Goal: Information Seeking & Learning: Learn about a topic

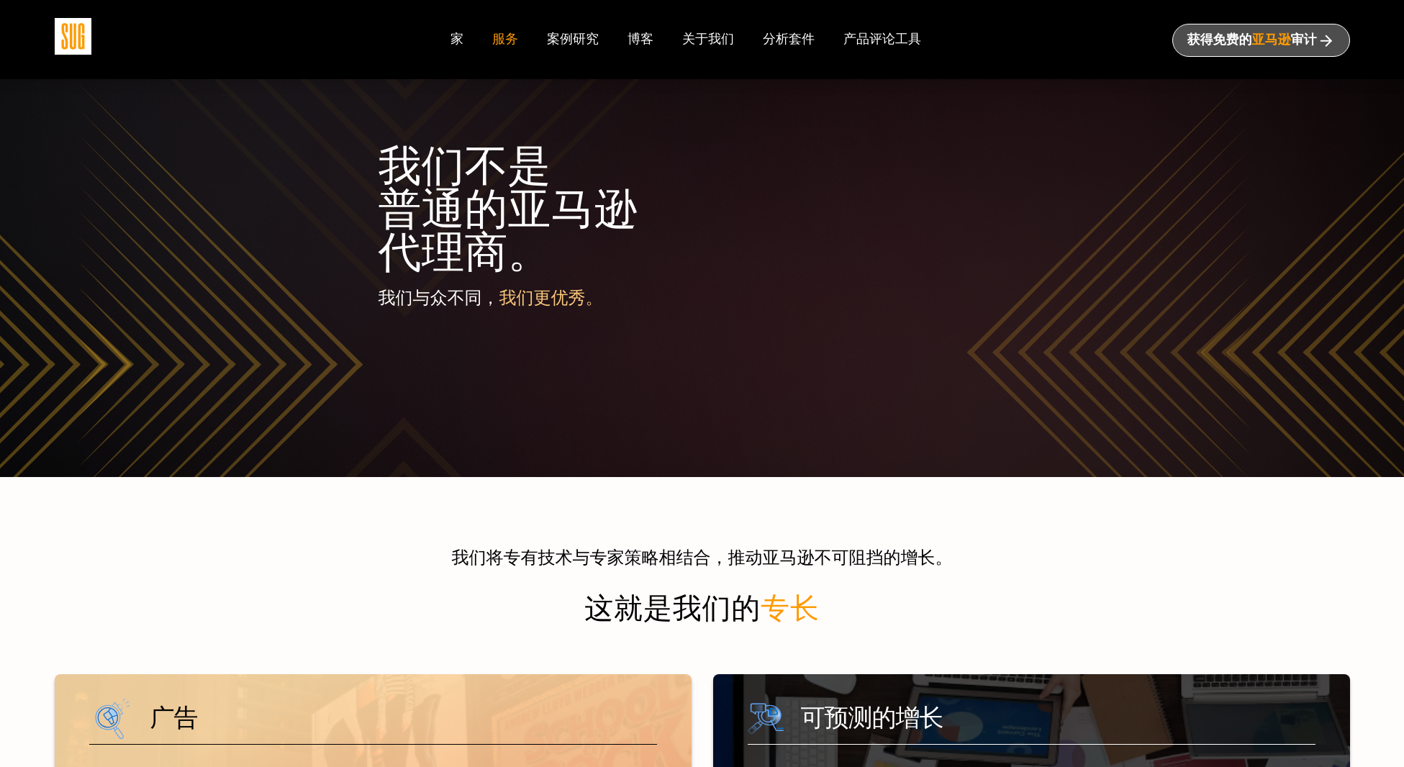
click at [461, 44] on font "家" at bounding box center [457, 38] width 13 height 17
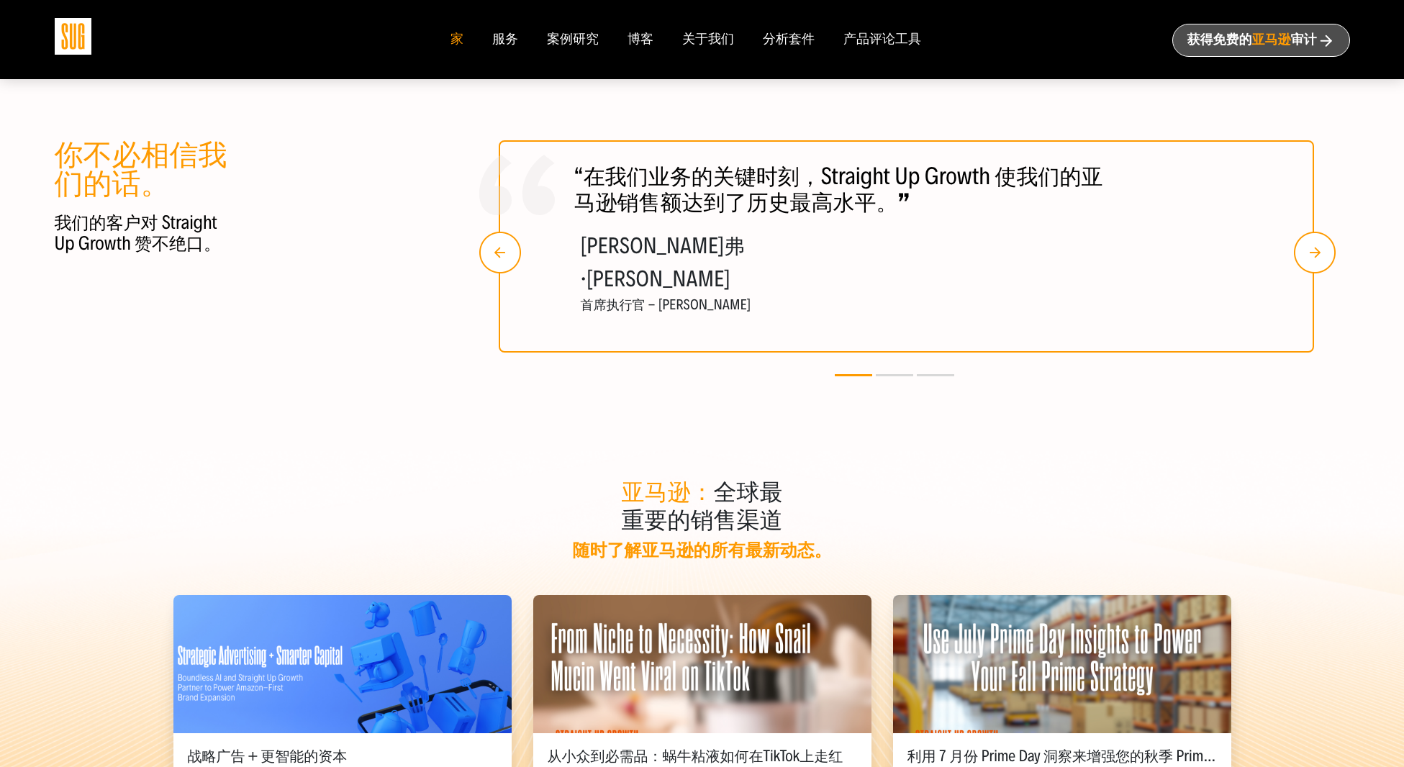
scroll to position [3176, 0]
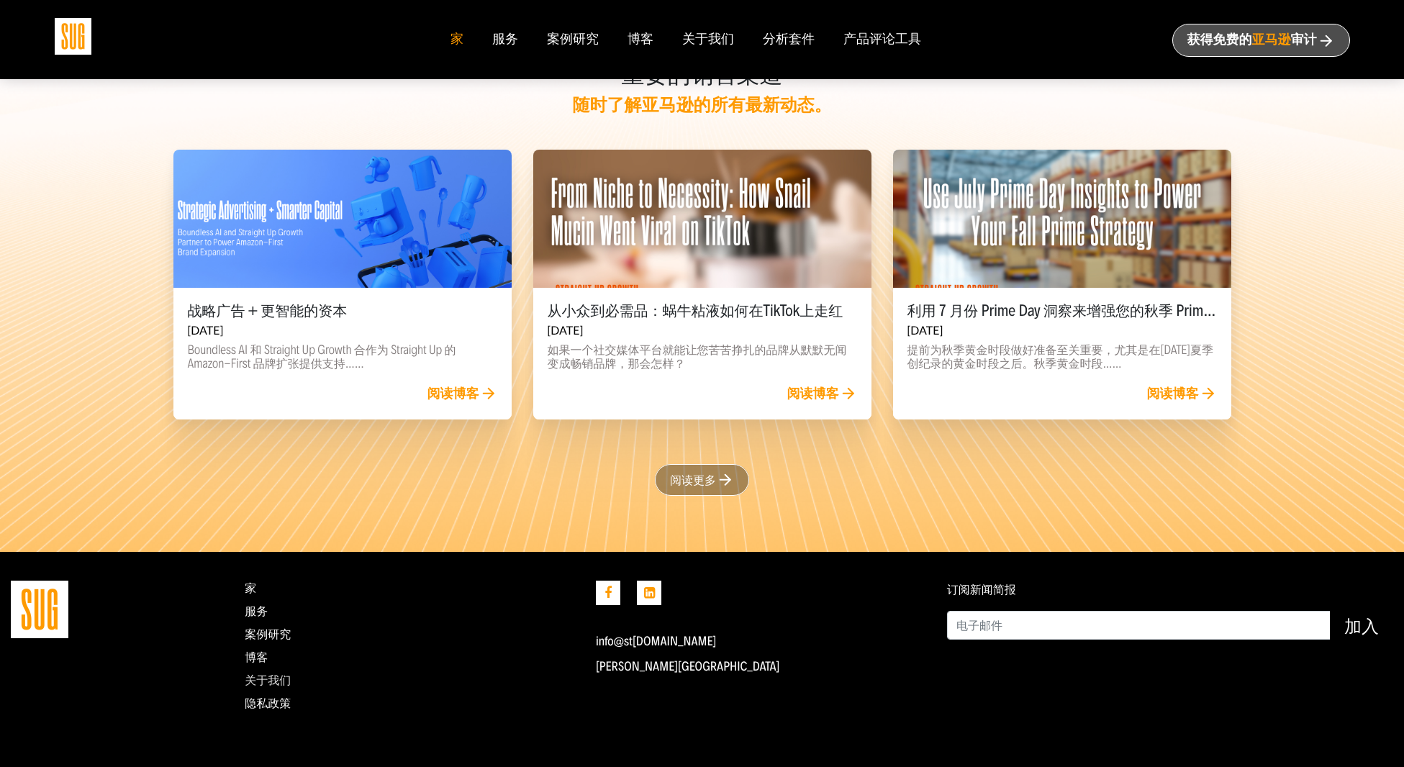
click at [274, 677] on font "关于我们" at bounding box center [268, 680] width 46 height 16
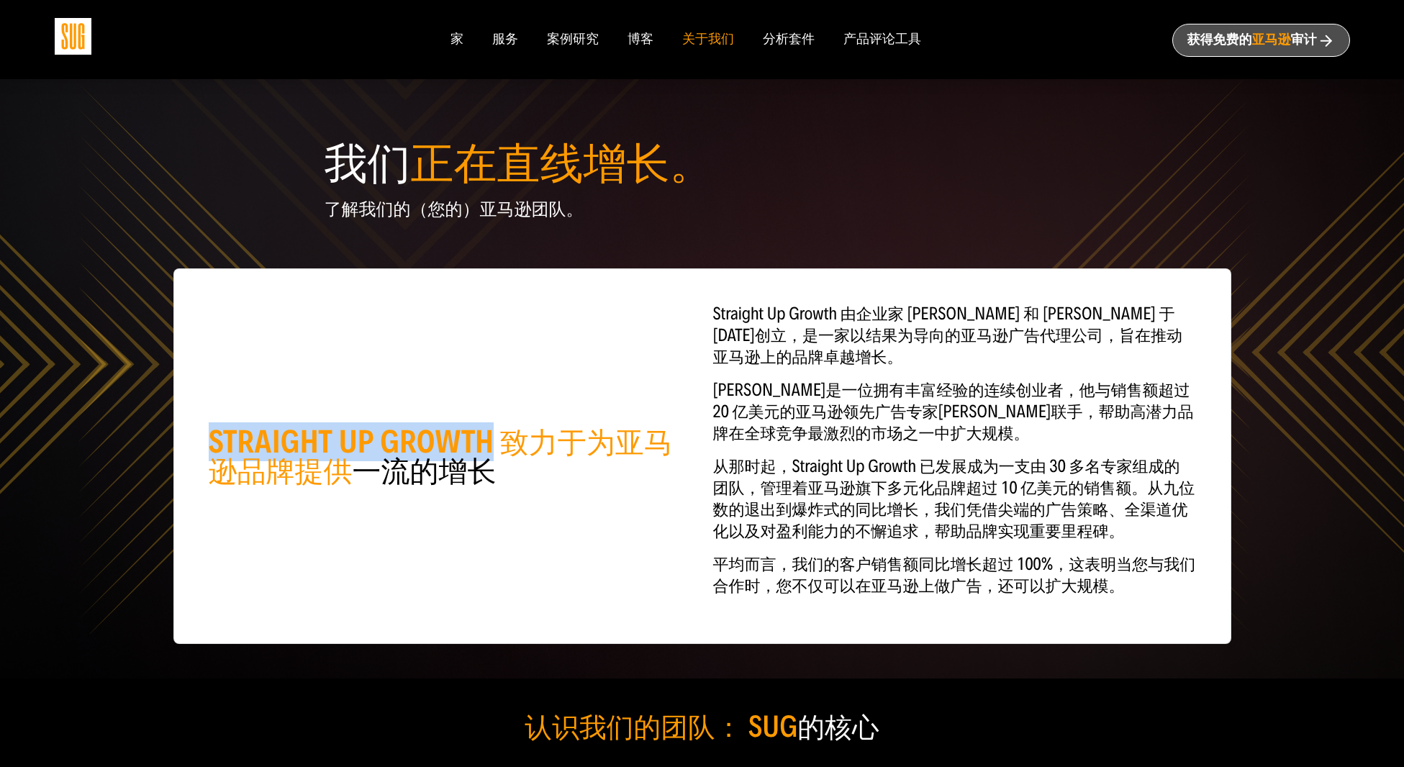
drag, startPoint x: 496, startPoint y: 435, endPoint x: 304, endPoint y: 416, distance: 192.4
click at [304, 416] on div "STRAIGHT UP GROWTH 致力于 为亚马逊品牌提供 一流的增长 Straight Up Growth 由企业家 [PERSON_NAME] 和 […" at bounding box center [702, 456] width 1009 height 305
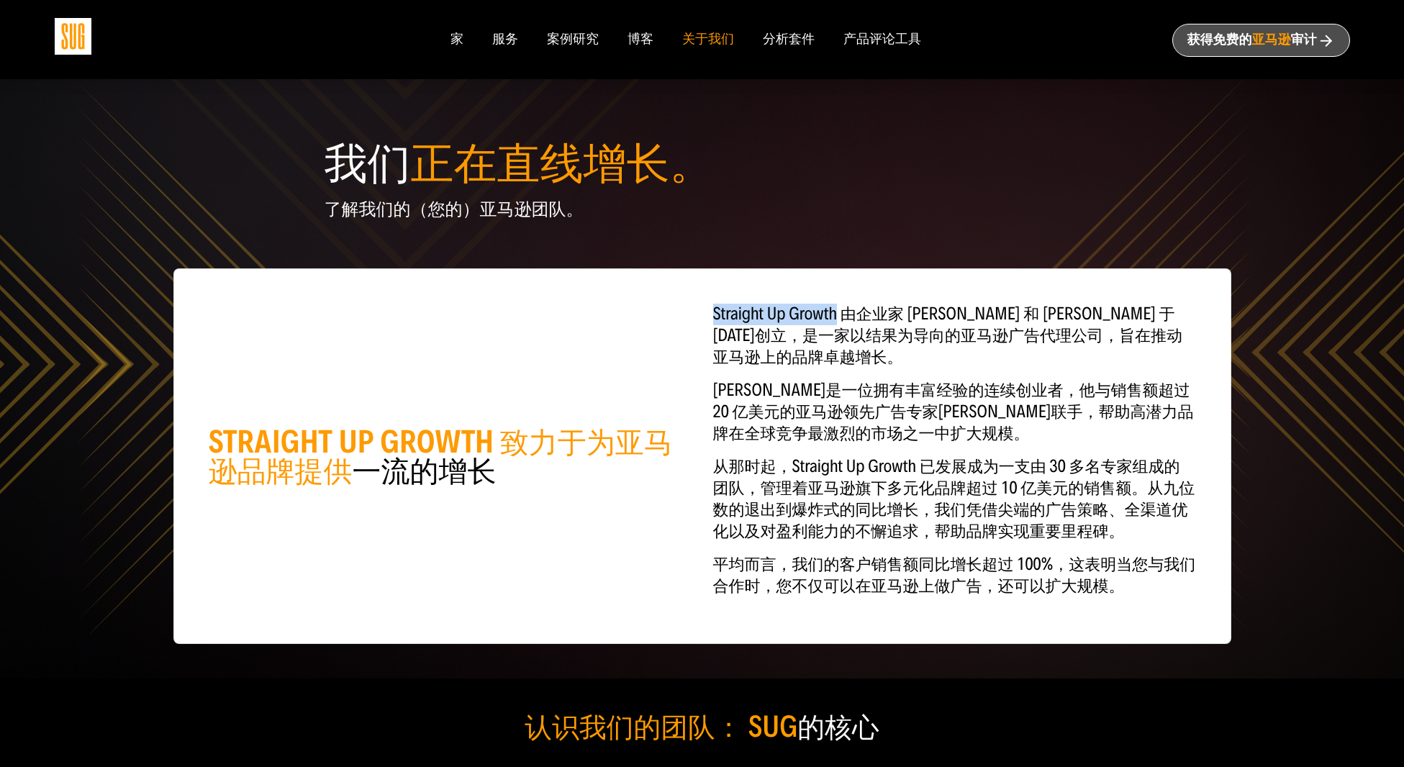
drag, startPoint x: 834, startPoint y: 308, endPoint x: 695, endPoint y: 304, distance: 139.0
click at [696, 304] on div "STRAIGHT UP GROWTH 致力于 为亚马逊品牌提供 一流的增长 Straight Up Growth 由企业家 [PERSON_NAME] 和 […" at bounding box center [702, 456] width 1009 height 305
copy font "Straight Up Growth"
